Goal: Find specific fact: Find specific fact

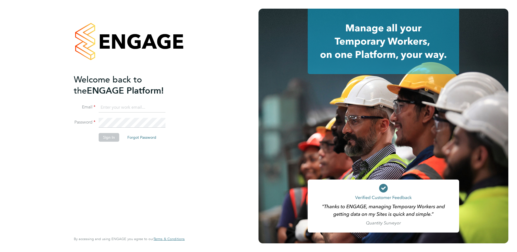
type input "[EMAIL_ADDRESS][DOMAIN_NAME]"
click at [91, 149] on div "Welcome back to the ENGAGE Platform! Email [EMAIL_ADDRESS][DOMAIN_NAME] Passwor…" at bounding box center [126, 153] width 105 height 158
click at [102, 137] on button "Sign In" at bounding box center [109, 137] width 21 height 9
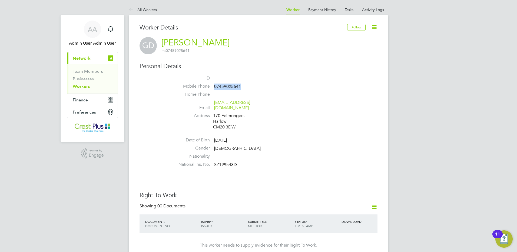
drag, startPoint x: 242, startPoint y: 86, endPoint x: 215, endPoint y: 87, distance: 27.3
click at [215, 87] on li "Mobile Phone [PHONE_NUMBER]" at bounding box center [274, 88] width 205 height 8
copy span "07459025641"
